Goal: Transaction & Acquisition: Purchase product/service

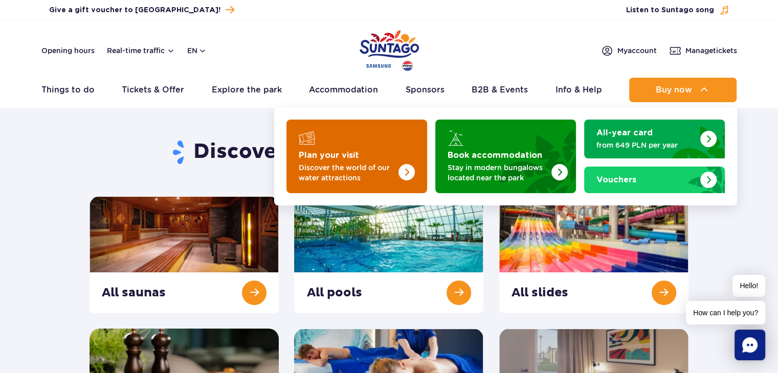
click at [356, 168] on p "Discover the world of our water attractions" at bounding box center [349, 173] width 100 height 20
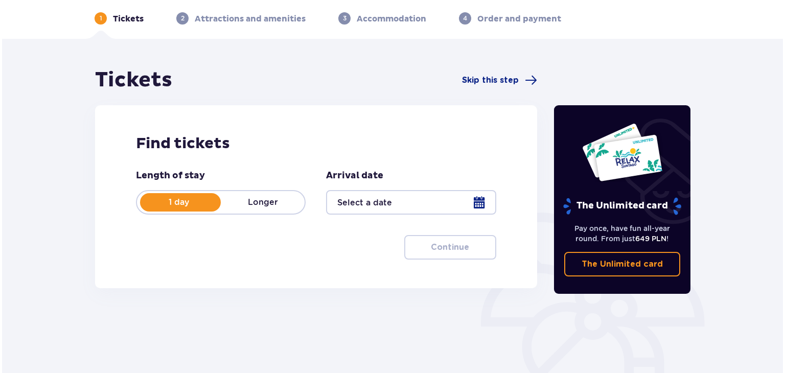
scroll to position [51, 0]
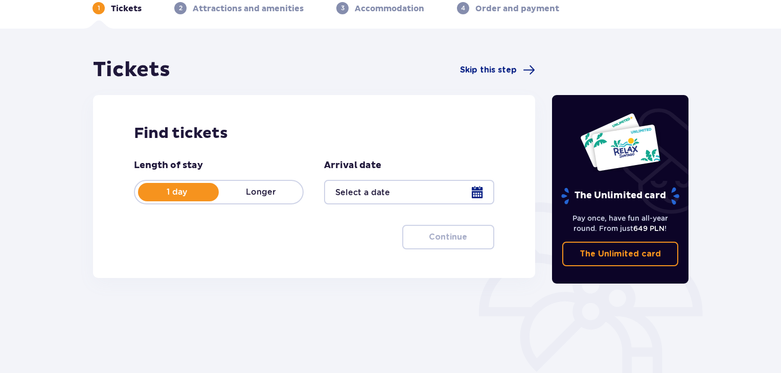
click at [450, 202] on div at bounding box center [409, 192] width 170 height 25
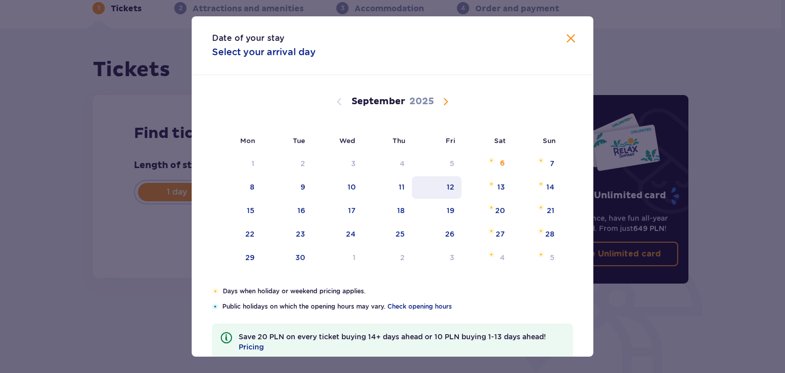
click at [456, 190] on div "12" at bounding box center [437, 187] width 50 height 22
type input "12.09.25"
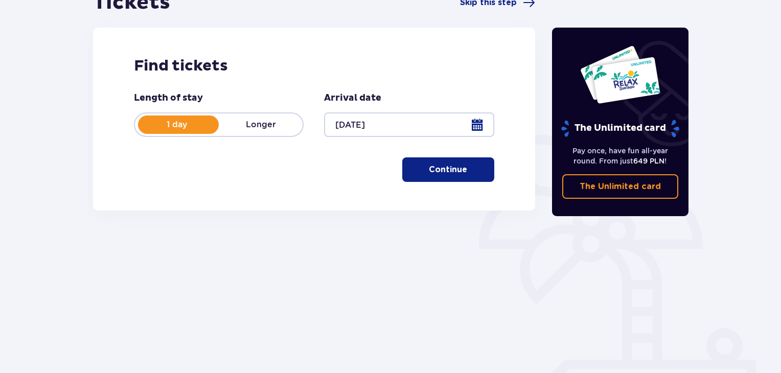
scroll to position [115, 0]
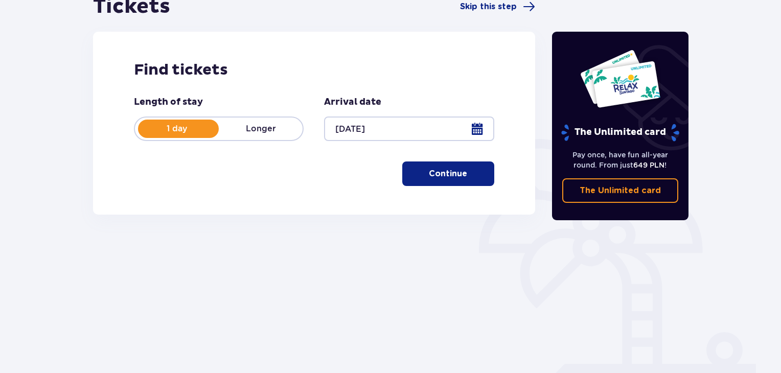
click at [473, 167] on button "Continue" at bounding box center [448, 174] width 92 height 25
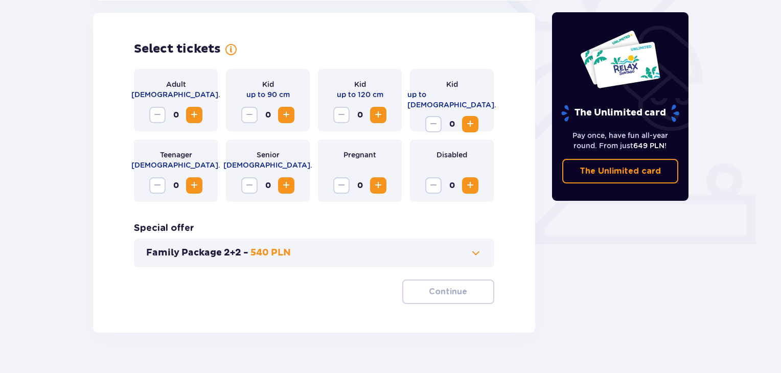
scroll to position [284, 0]
click at [196, 115] on span "Increase" at bounding box center [194, 114] width 12 height 12
click at [379, 254] on button "Family Package 2+2 - 540 PLN" at bounding box center [314, 252] width 336 height 12
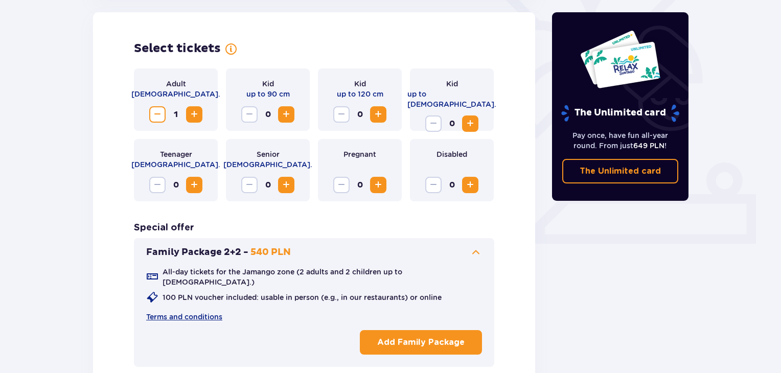
click at [379, 254] on button "Family Package 2+2 - 540 PLN" at bounding box center [314, 252] width 336 height 12
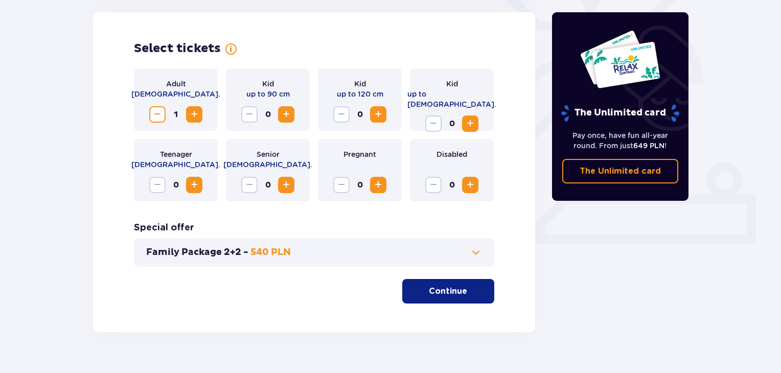
click at [281, 116] on span "Increase" at bounding box center [286, 114] width 12 height 12
click at [252, 114] on span "Decrease" at bounding box center [249, 114] width 12 height 12
click at [474, 297] on span "button" at bounding box center [469, 291] width 12 height 12
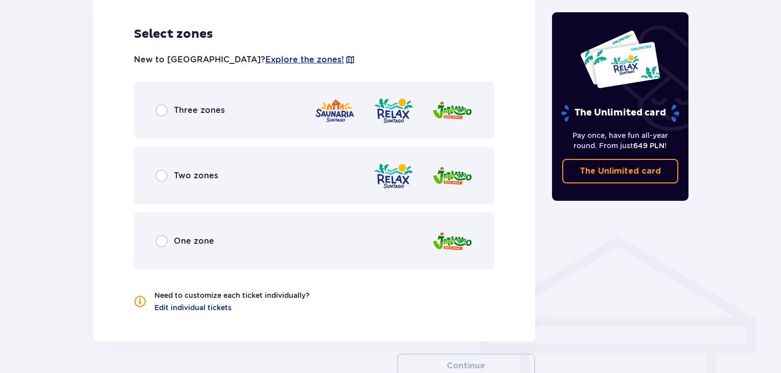
scroll to position [595, 0]
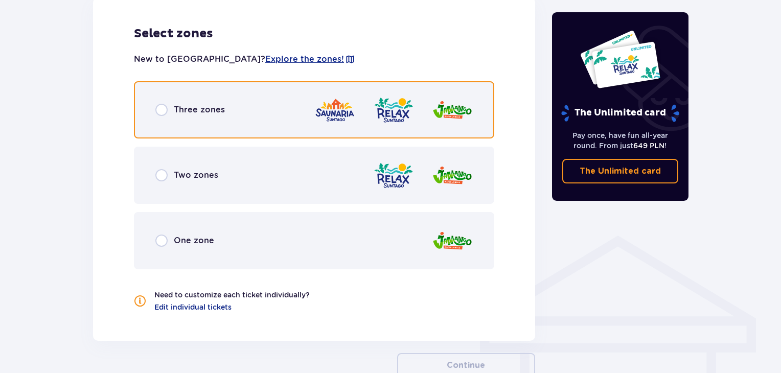
click at [167, 106] on input "radio" at bounding box center [161, 110] width 12 height 12
radio input "true"
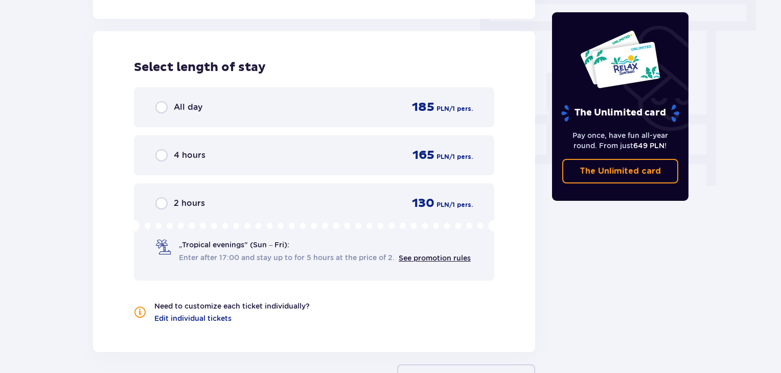
scroll to position [923, 0]
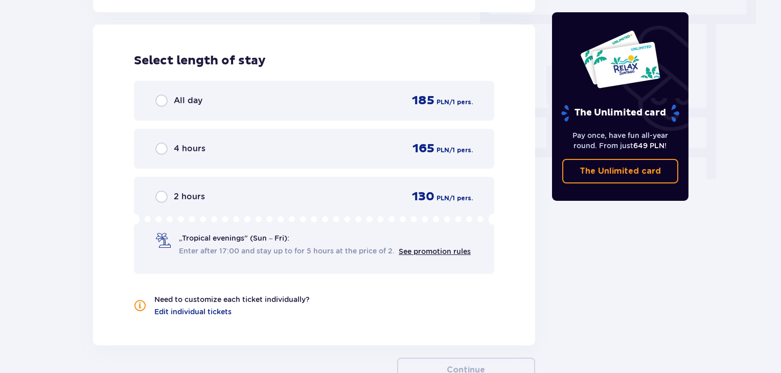
click at [231, 98] on div "All day 185 PLN / 1 pers." at bounding box center [314, 100] width 318 height 15
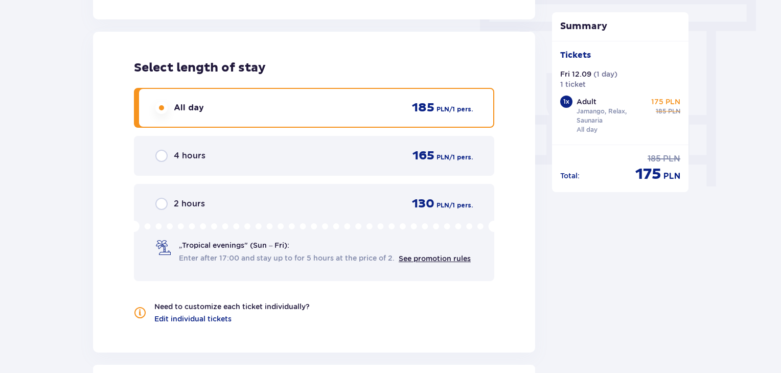
scroll to position [1050, 0]
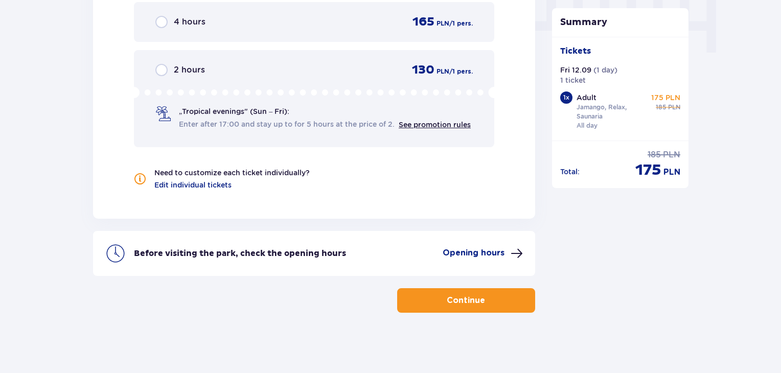
click at [453, 304] on p "Continue" at bounding box center [466, 300] width 38 height 11
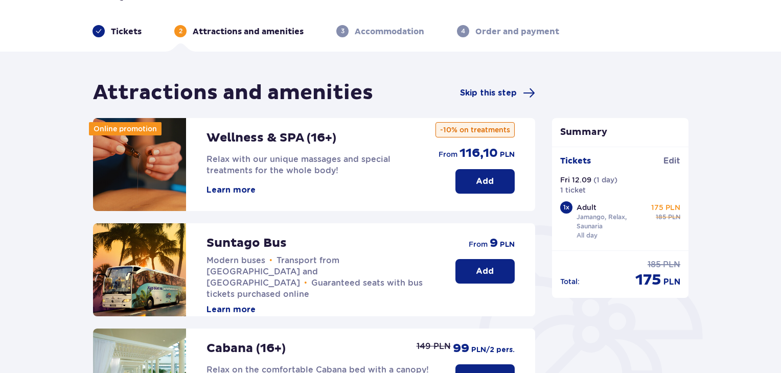
scroll to position [30, 0]
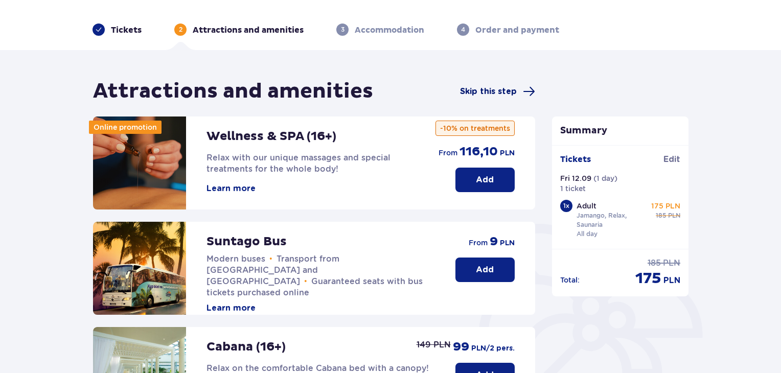
click at [485, 97] on span "Skip this step" at bounding box center [488, 91] width 57 height 11
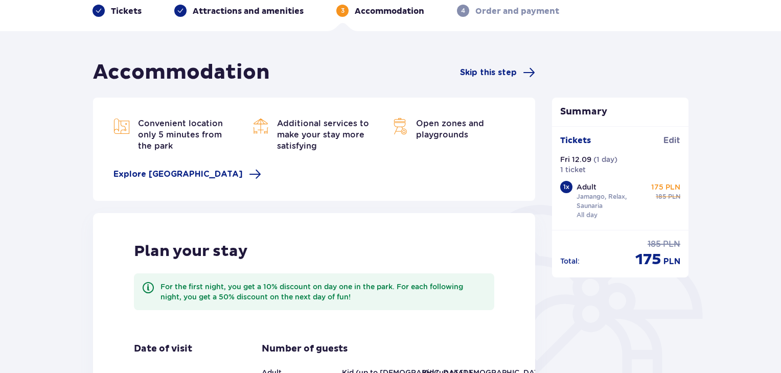
scroll to position [48, 0]
click at [503, 69] on span "Skip this step" at bounding box center [488, 72] width 57 height 11
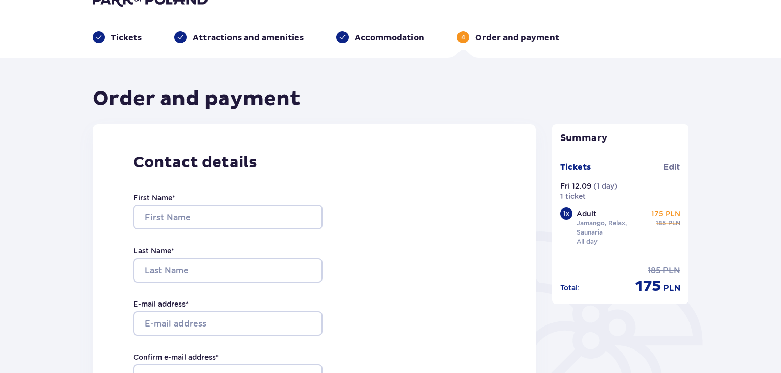
scroll to position [21, 0]
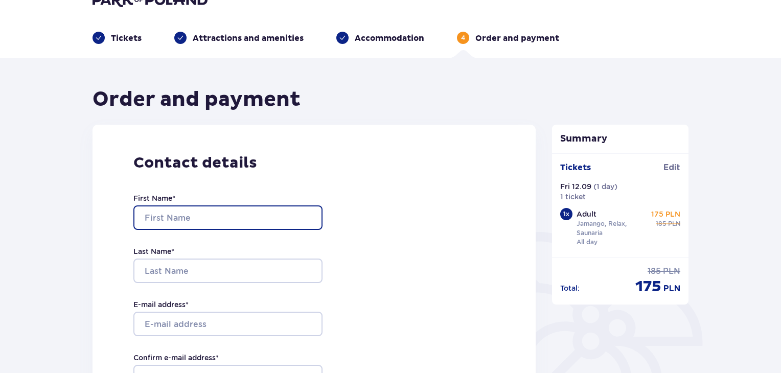
click at [218, 218] on input "First Name *" at bounding box center [227, 218] width 189 height 25
type input "Simone"
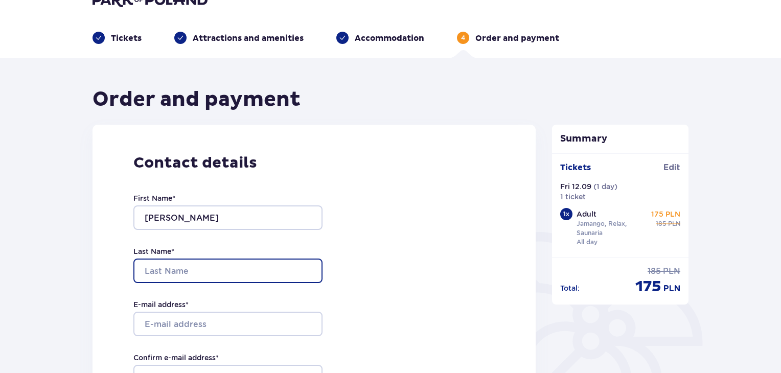
type input "Hoizendorf"
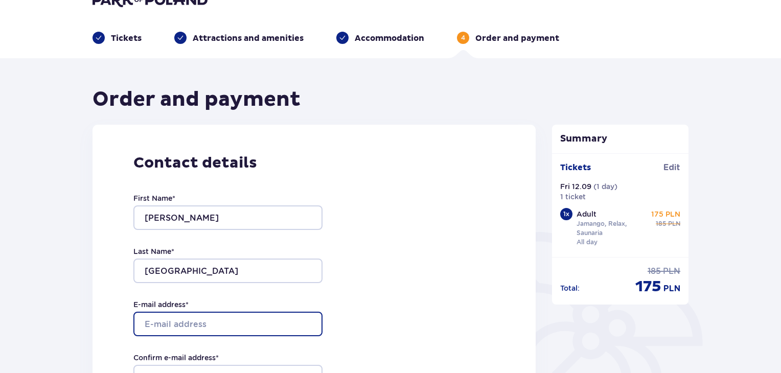
type input "pakstanshop@gmail.com"
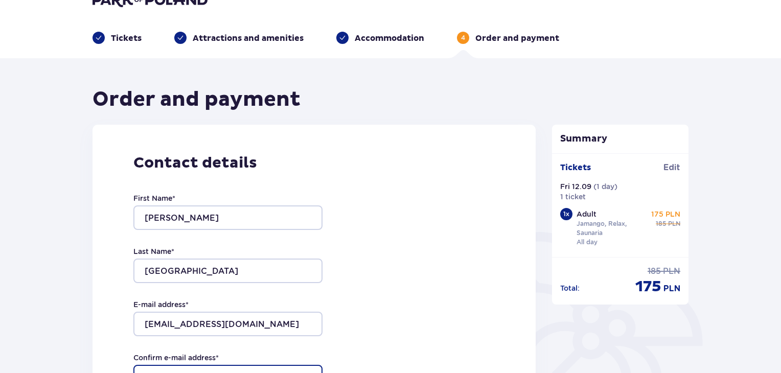
type input "pakstanshop@gmail.com"
type input "01604065210"
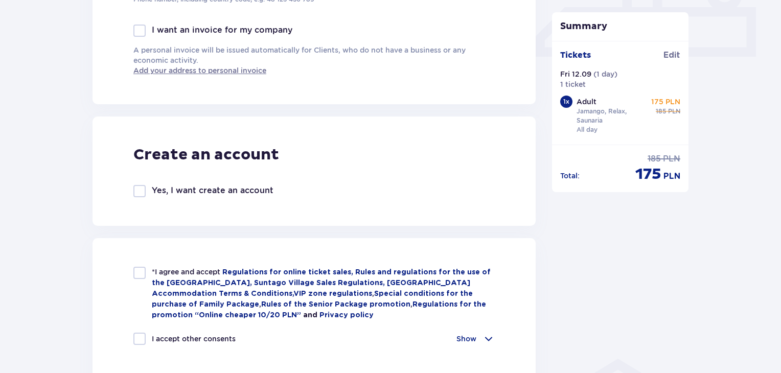
scroll to position [501, 0]
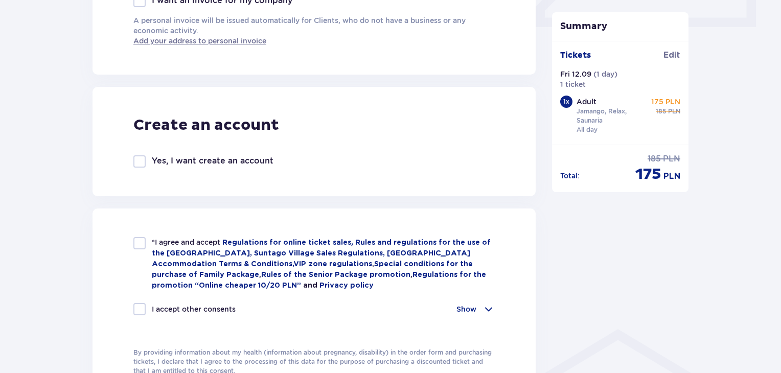
click at [141, 160] on div at bounding box center [139, 161] width 12 height 12
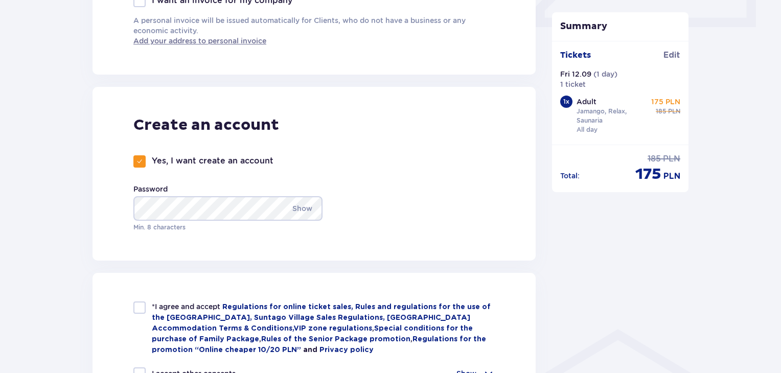
click at [141, 160] on span at bounding box center [140, 161] width 6 height 6
checkbox input "false"
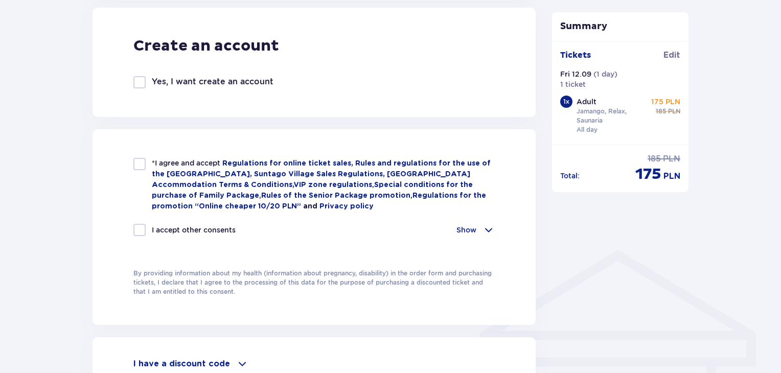
scroll to position [583, 0]
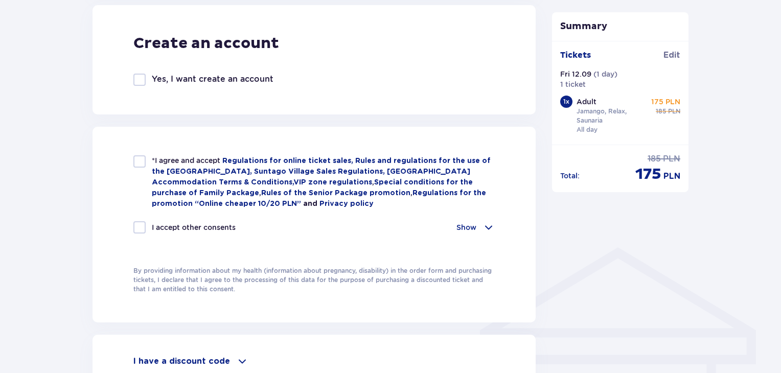
click at [141, 160] on div at bounding box center [139, 161] width 12 height 12
checkbox input "true"
click at [139, 228] on div at bounding box center [139, 227] width 12 height 12
checkbox input "true"
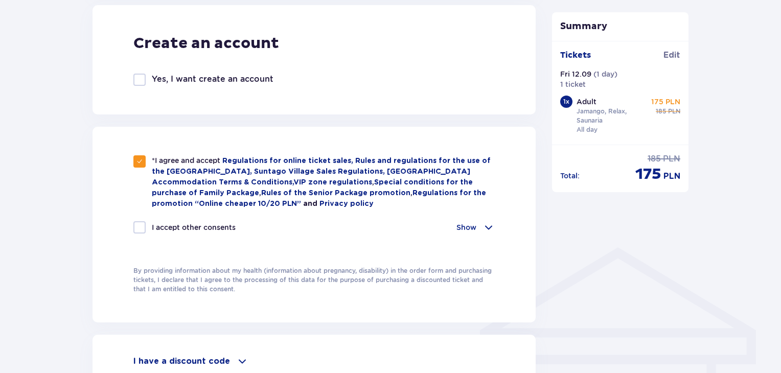
checkbox input "true"
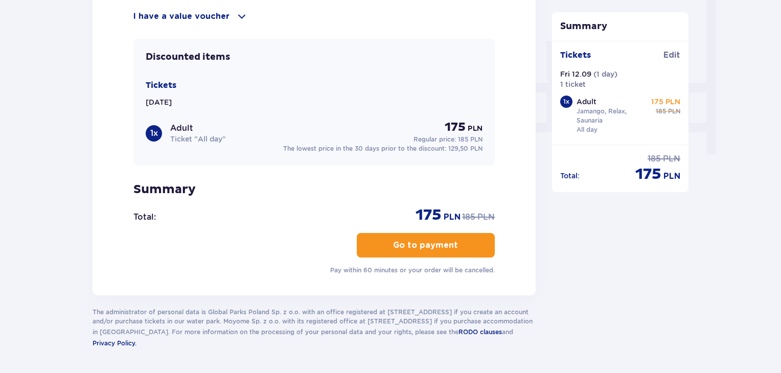
scroll to position [955, 0]
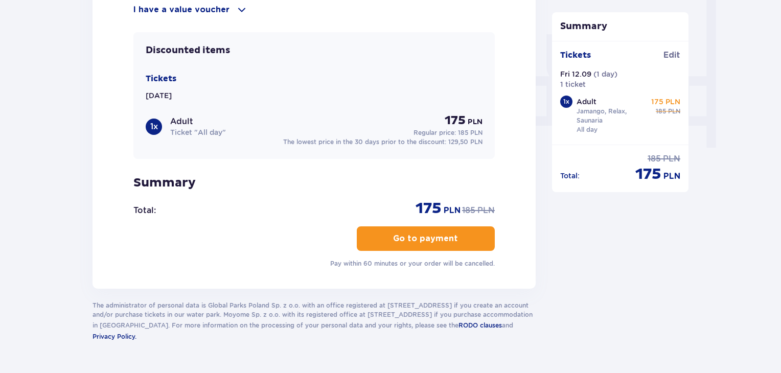
click at [423, 237] on p "Go to payment" at bounding box center [425, 238] width 65 height 11
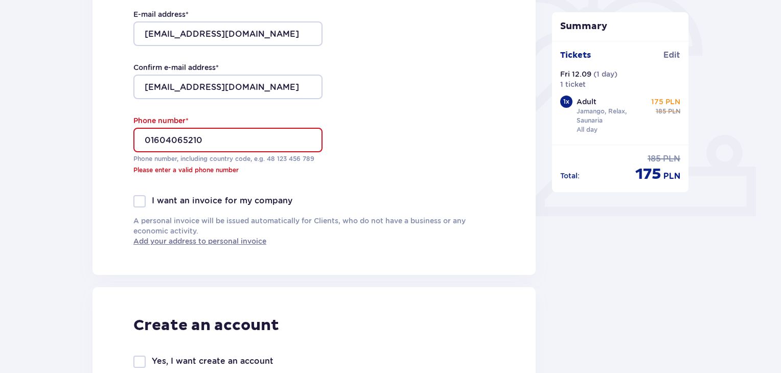
scroll to position [310, 0]
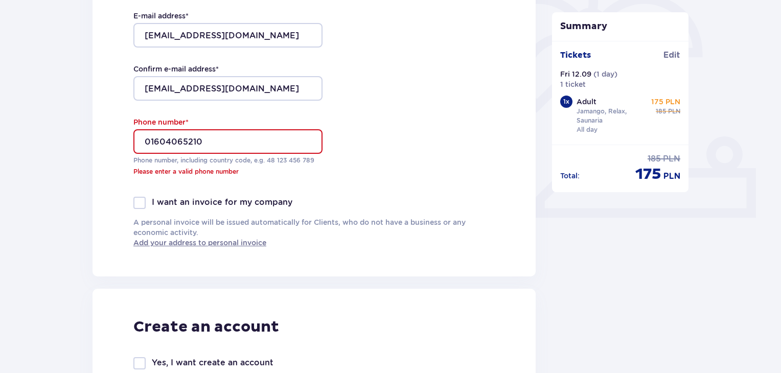
click at [151, 141] on input "01604065210" at bounding box center [227, 141] width 189 height 25
type input "+48793623896"
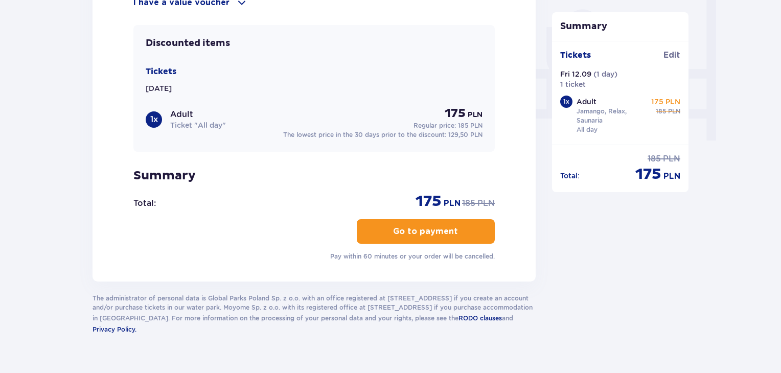
scroll to position [981, 0]
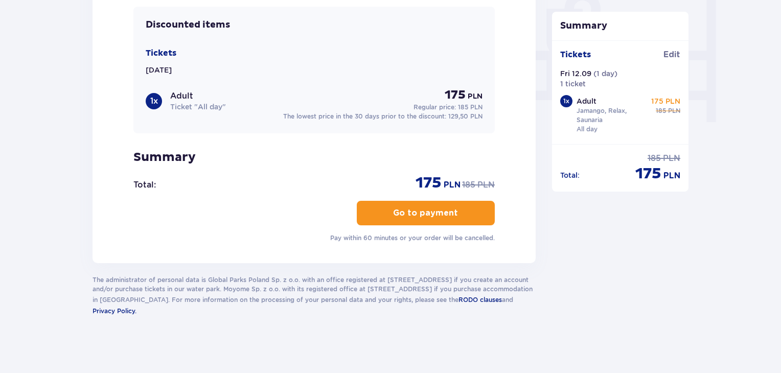
click at [430, 203] on button "Go to payment" at bounding box center [426, 213] width 138 height 25
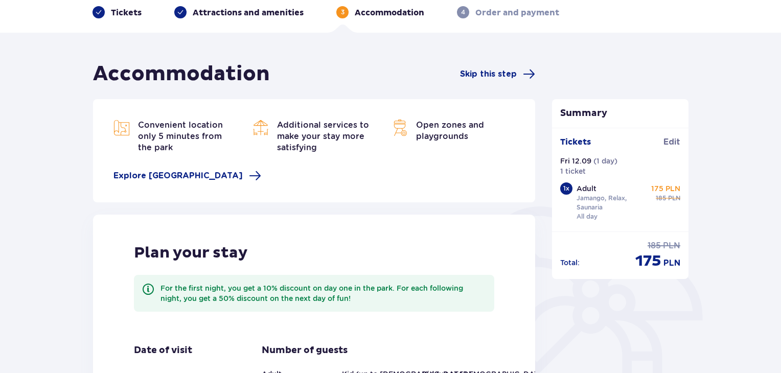
scroll to position [48, 0]
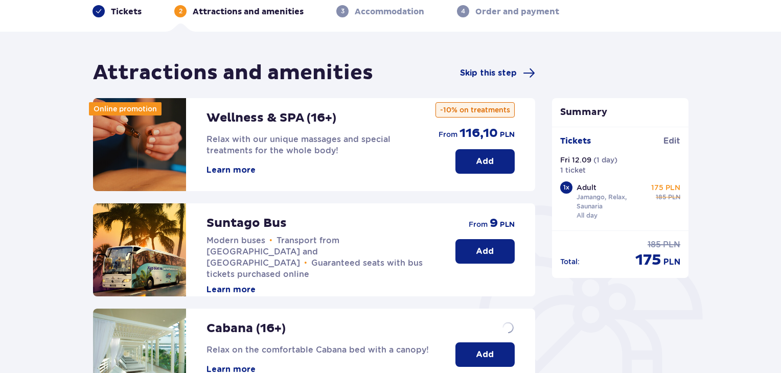
scroll to position [30, 0]
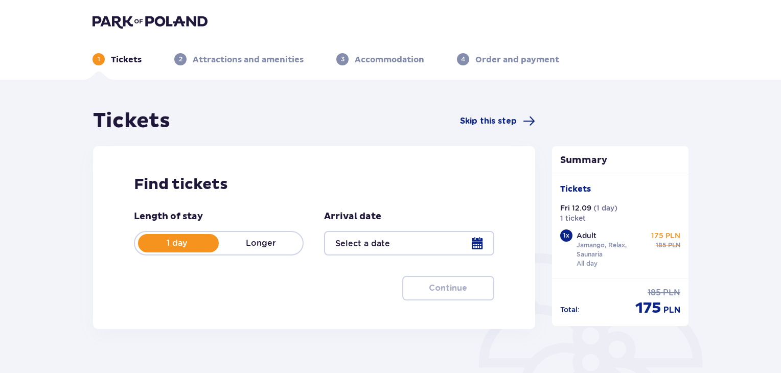
type input "[DATE]"
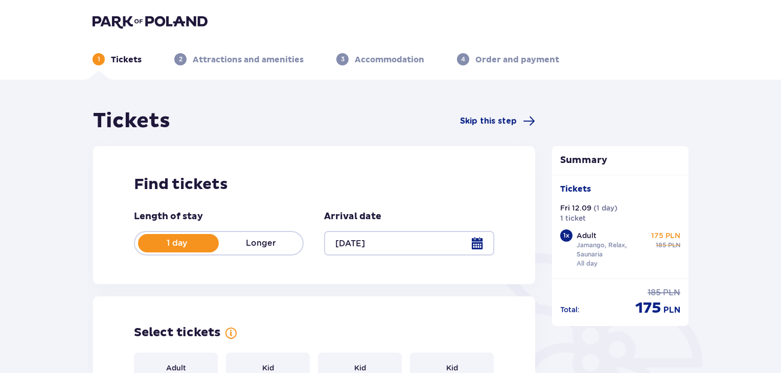
click at [125, 58] on p "Tickets" at bounding box center [126, 59] width 31 height 11
